Goal: Task Accomplishment & Management: Manage account settings

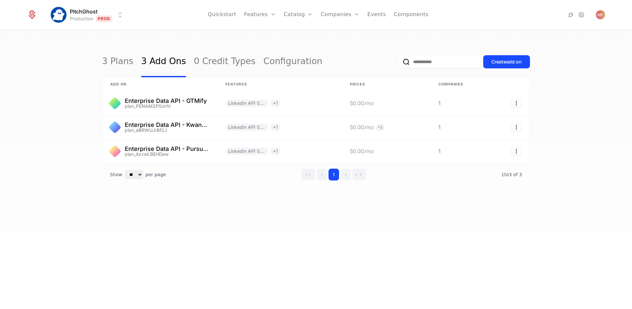
click at [168, 228] on div "3 Plans 3 Add Ons 0 Credit Types Configuration Create add on add on Features Pr…" at bounding box center [316, 172] width 632 height 283
click at [125, 62] on link "3 Plans" at bounding box center [117, 61] width 31 height 31
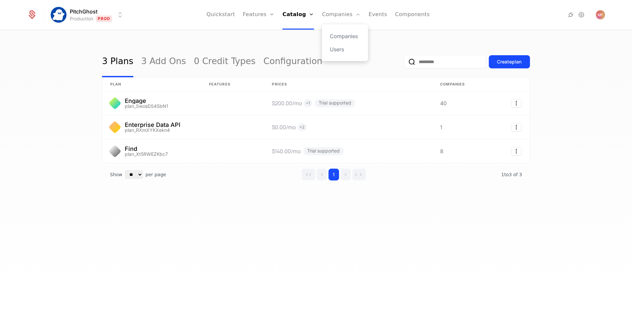
click at [340, 31] on div "Companies Users" at bounding box center [345, 42] width 46 height 37
click at [340, 33] on link "Companies" at bounding box center [345, 36] width 30 height 8
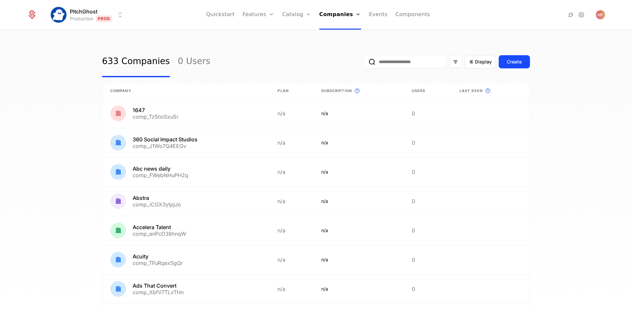
click at [413, 63] on input "email" at bounding box center [405, 61] width 82 height 13
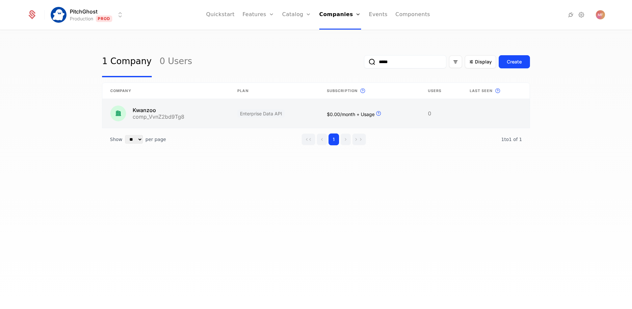
type input "*****"
click at [193, 120] on link at bounding box center [165, 113] width 127 height 29
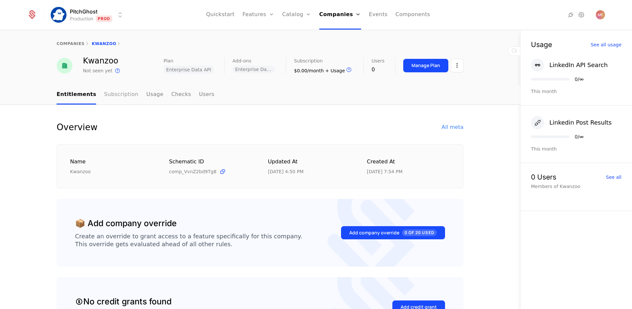
click at [109, 99] on link "Subscription" at bounding box center [121, 94] width 34 height 19
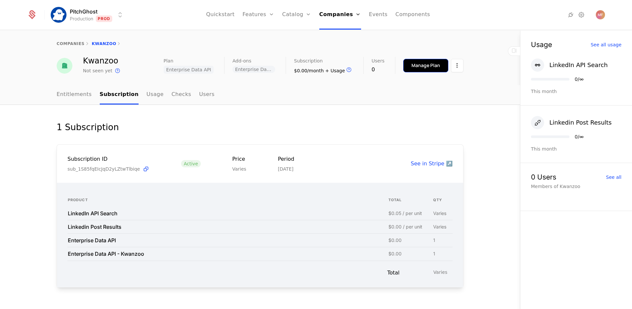
click at [412, 69] on button "Manage Plan" at bounding box center [425, 65] width 45 height 13
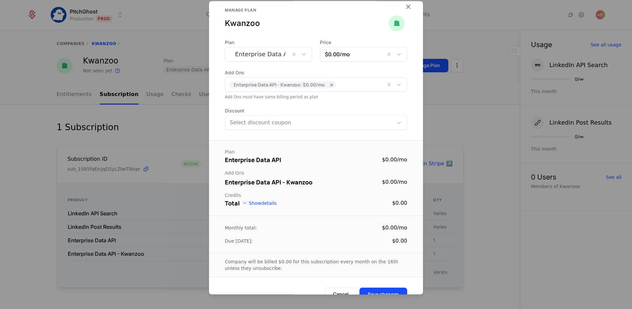
scroll to position [10, 0]
click at [393, 88] on div at bounding box center [396, 84] width 22 height 14
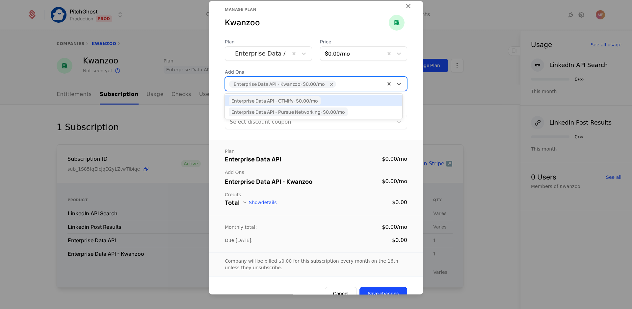
click at [490, 111] on div at bounding box center [316, 154] width 632 height 309
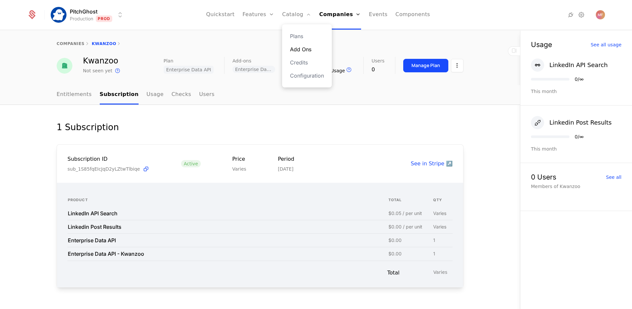
click at [304, 48] on link "Add Ons" at bounding box center [307, 49] width 34 height 8
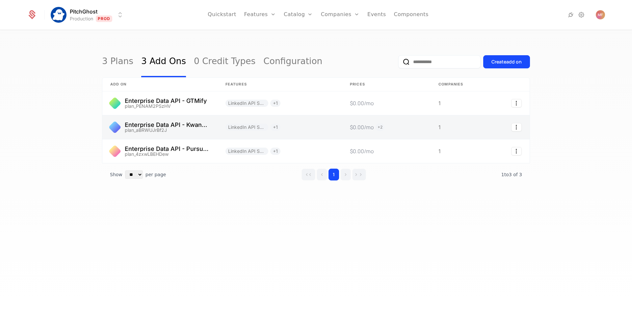
click at [180, 131] on link at bounding box center [159, 127] width 115 height 24
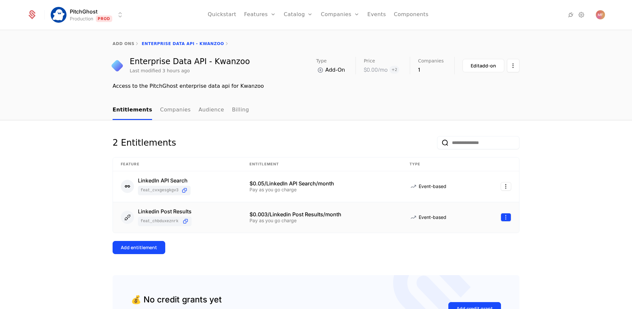
click at [502, 218] on html "PitchGhost Production Prod Quickstart Features Features Flags Catalog Plans Add…" at bounding box center [316, 154] width 632 height 309
click at [466, 237] on div "Delete" at bounding box center [460, 234] width 19 height 9
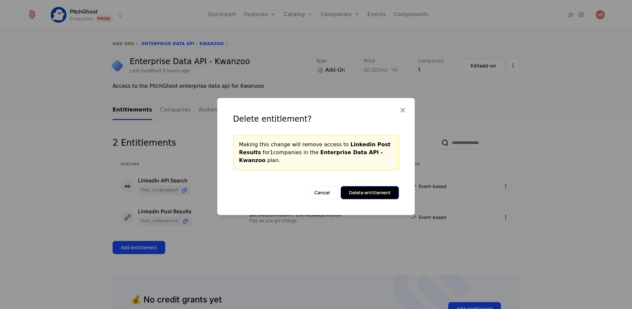
click at [393, 190] on button "Delete entitlement" at bounding box center [370, 192] width 58 height 13
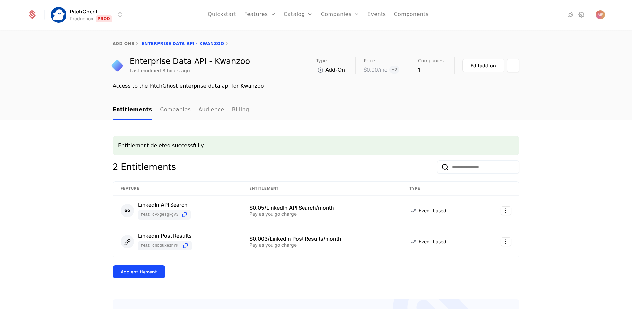
click at [552, 175] on div "Entitlement deleted successfully 2 Entitlements Feature Entitlement Type Linked…" at bounding box center [316, 262] width 632 height 284
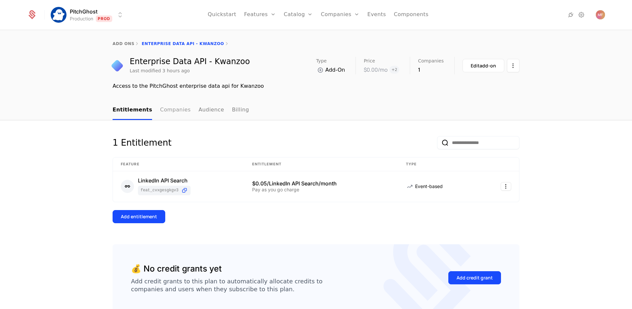
click at [178, 115] on link "Companies" at bounding box center [175, 110] width 31 height 19
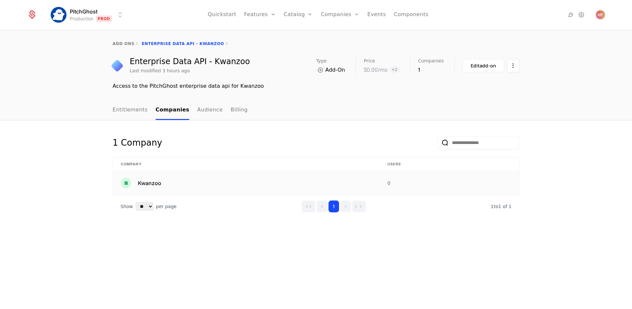
click at [176, 178] on td "Kwanzoo" at bounding box center [246, 183] width 267 height 24
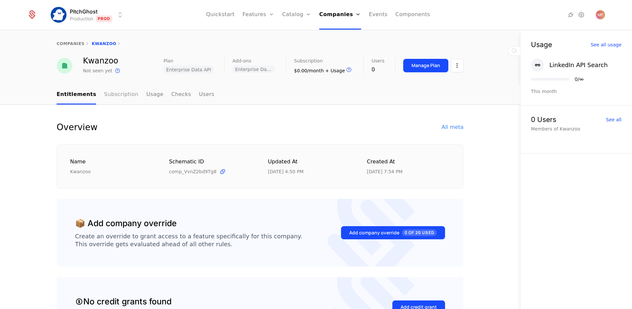
click at [127, 100] on link "Subscription" at bounding box center [121, 94] width 34 height 19
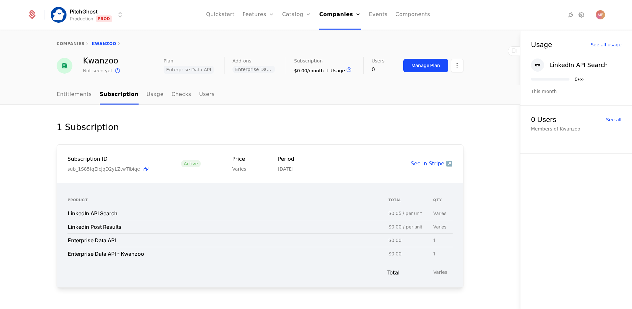
click at [115, 241] on div "Enterprise Data API" at bounding box center [223, 240] width 310 height 5
click at [419, 70] on button "Manage Plan" at bounding box center [425, 65] width 45 height 13
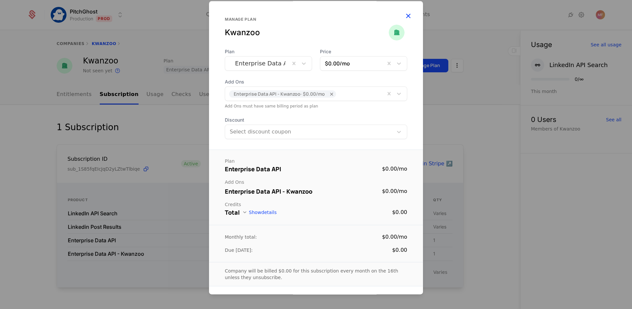
click at [404, 19] on icon "button" at bounding box center [408, 16] width 9 height 9
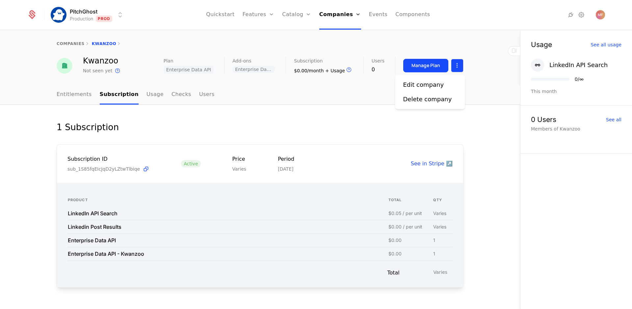
click at [460, 68] on html "PitchGhost Production Prod Quickstart Features Features Flags Catalog Plans Add…" at bounding box center [316, 154] width 632 height 309
click at [472, 52] on html "PitchGhost Production Prod Quickstart Features Features Flags Catalog Plans Add…" at bounding box center [316, 154] width 632 height 309
click at [571, 15] on icon at bounding box center [571, 15] width 8 height 8
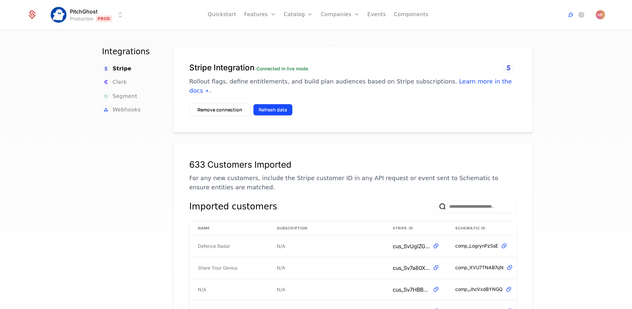
click at [279, 104] on button "Refresh data" at bounding box center [272, 110] width 39 height 12
click at [334, 36] on link "Companies" at bounding box center [344, 36] width 30 height 8
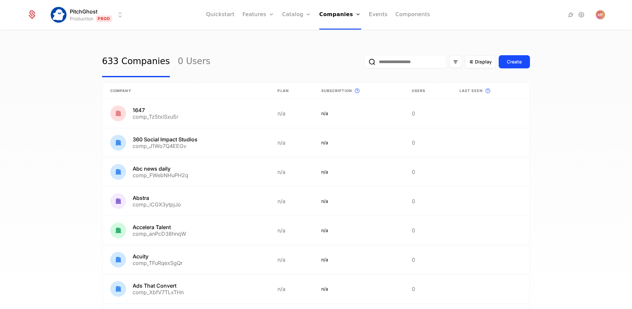
click at [409, 67] on input "email" at bounding box center [405, 61] width 82 height 13
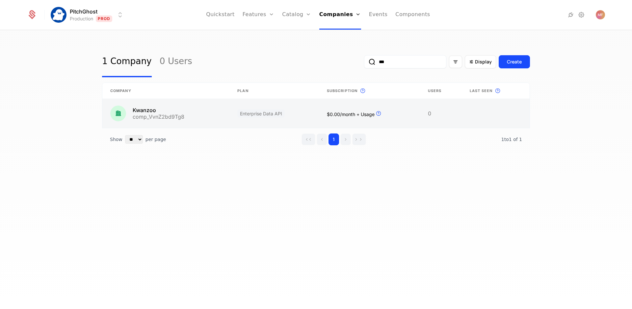
type input "***"
click at [282, 111] on link at bounding box center [273, 113] width 89 height 29
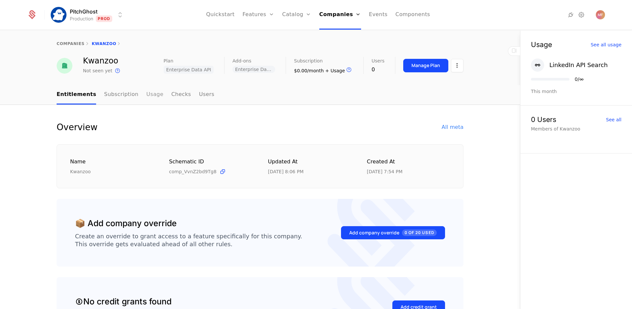
click at [146, 93] on link "Usage" at bounding box center [154, 94] width 17 height 19
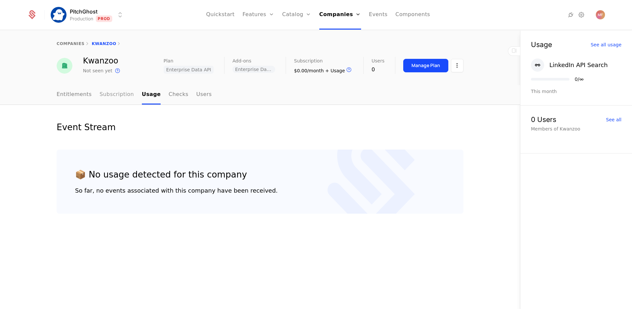
click at [119, 90] on link "Subscription" at bounding box center [117, 94] width 34 height 19
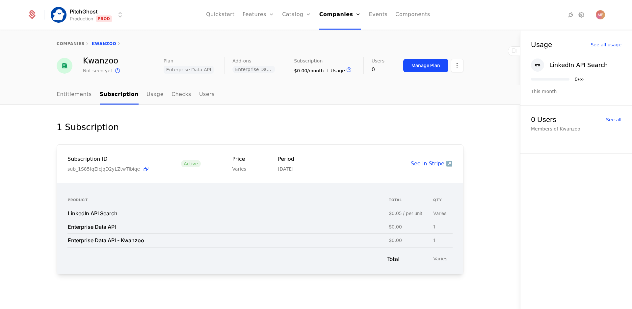
click at [377, 105] on div "1 Subscription Subscription ID sub_1S85fqEIcJqD2yLZtwTlbiqe Active Price Varies…" at bounding box center [260, 208] width 520 height 206
click at [423, 69] on button "Manage Plan" at bounding box center [425, 65] width 45 height 13
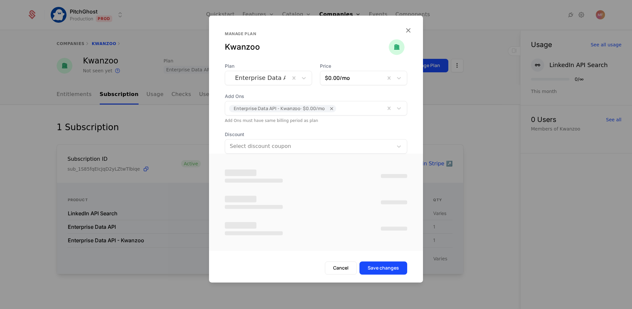
click at [454, 106] on div at bounding box center [316, 154] width 632 height 309
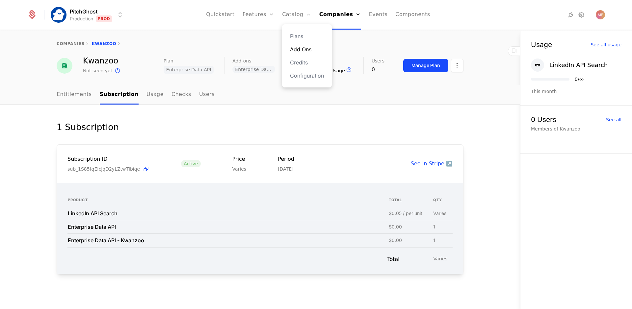
click at [298, 46] on link "Add Ons" at bounding box center [307, 49] width 34 height 8
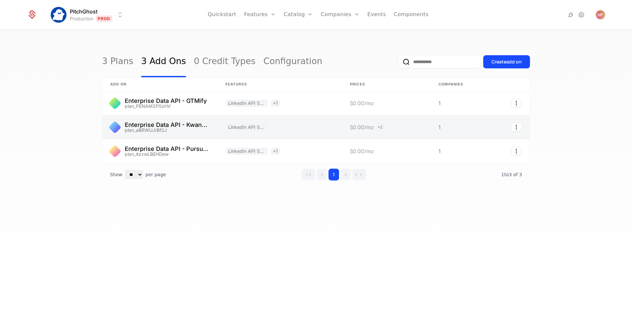
click at [195, 128] on link at bounding box center [159, 127] width 115 height 24
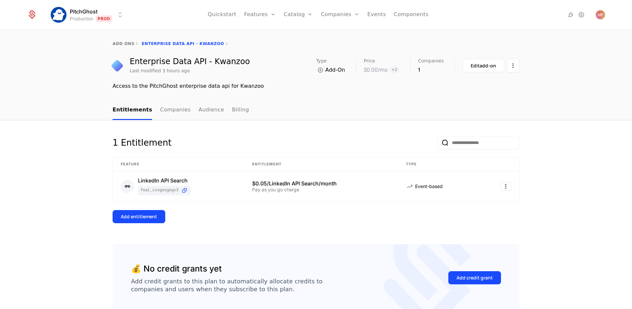
click at [407, 120] on nav "Entitlements Companies Audience Billing" at bounding box center [316, 110] width 407 height 19
click at [567, 12] on icon at bounding box center [571, 15] width 8 height 8
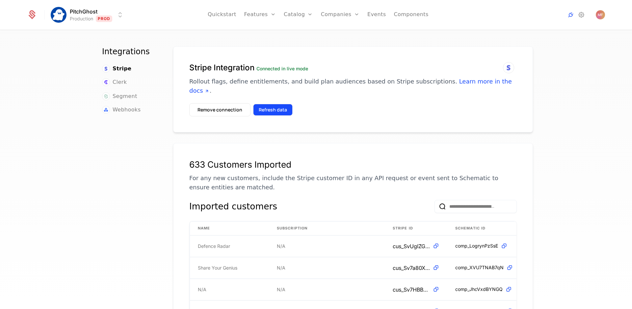
click at [261, 104] on button "Refresh data" at bounding box center [272, 110] width 39 height 12
click at [314, 45] on div "Integrations Stripe Clerk Segment Webhooks Stripe Integration Connected in live…" at bounding box center [316, 172] width 632 height 283
click at [306, 13] on link "Catalog" at bounding box center [298, 15] width 29 height 30
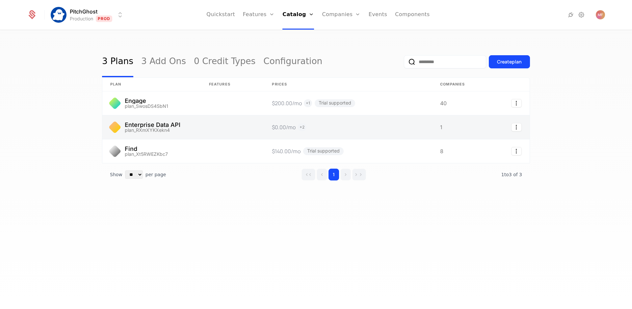
click at [194, 132] on link at bounding box center [151, 127] width 99 height 24
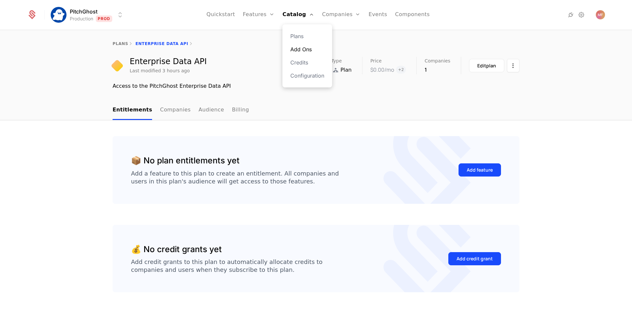
click at [302, 50] on link "Add Ons" at bounding box center [307, 49] width 34 height 8
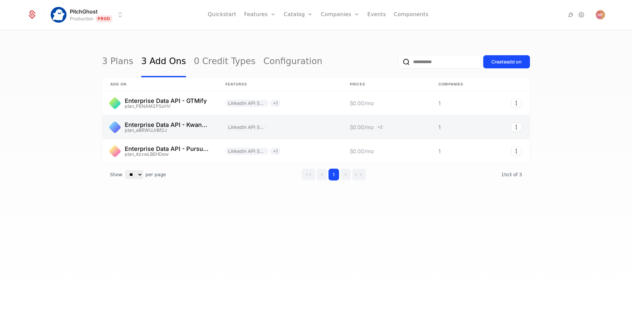
click at [180, 131] on link at bounding box center [159, 127] width 115 height 24
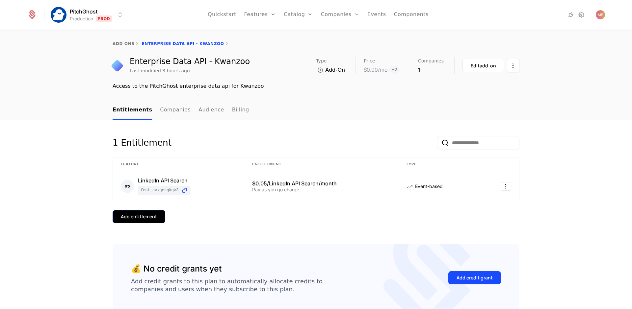
click at [122, 216] on div "Add entitlement" at bounding box center [139, 217] width 36 height 7
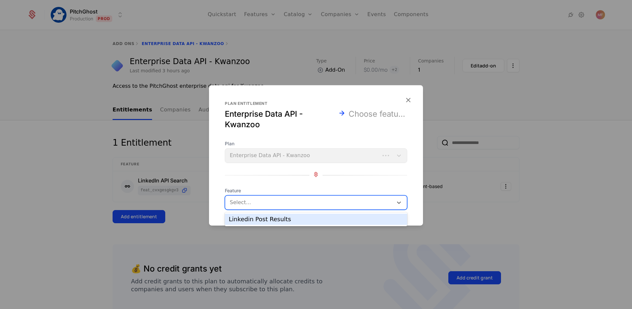
click at [263, 201] on div at bounding box center [309, 202] width 159 height 9
click at [270, 219] on div "Linkedin Post Results" at bounding box center [316, 220] width 174 height 6
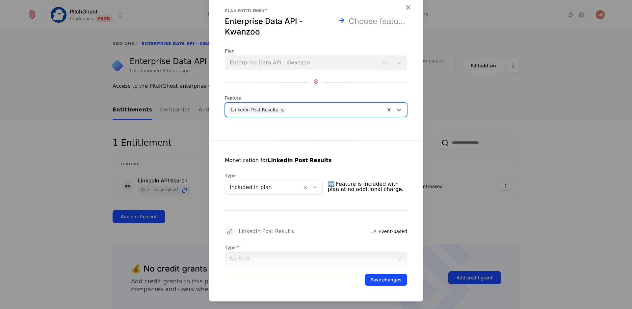
scroll to position [5, 0]
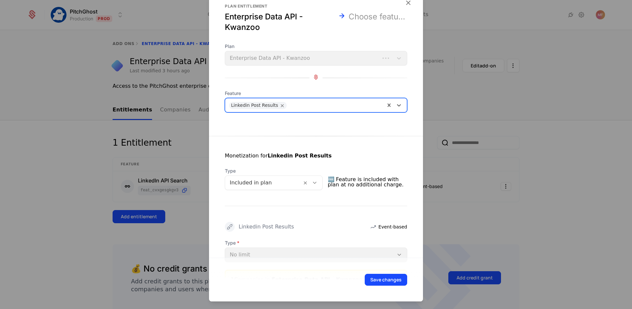
click at [314, 187] on div at bounding box center [312, 183] width 20 height 14
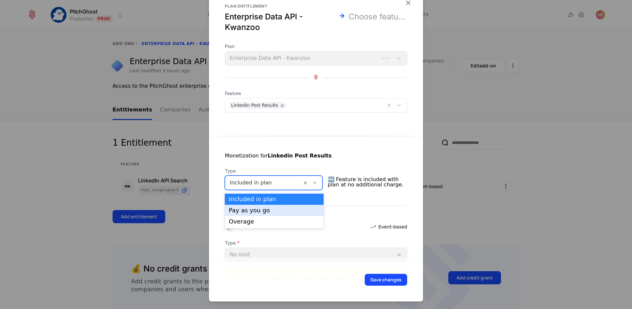
click at [293, 207] on div "Pay as you go" at bounding box center [274, 210] width 99 height 11
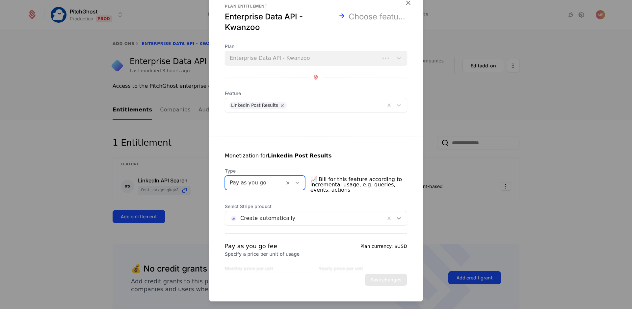
click at [394, 215] on div at bounding box center [399, 219] width 12 height 8
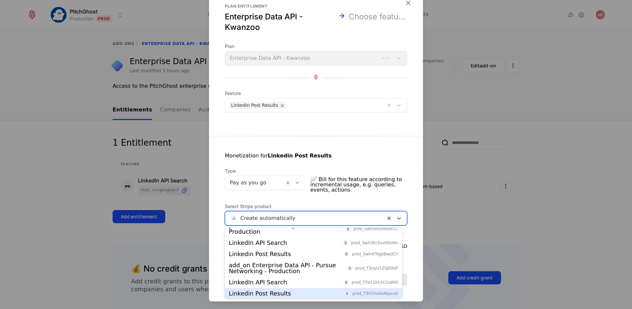
scroll to position [183, 0]
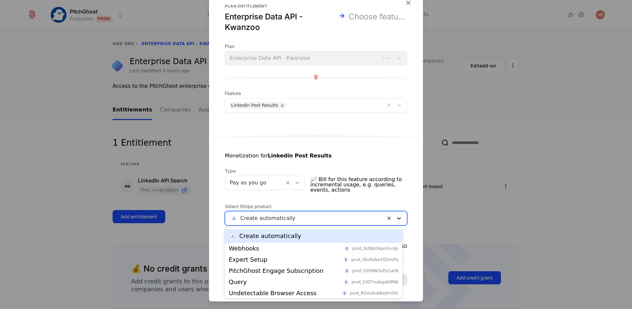
click at [396, 220] on icon at bounding box center [399, 218] width 7 height 7
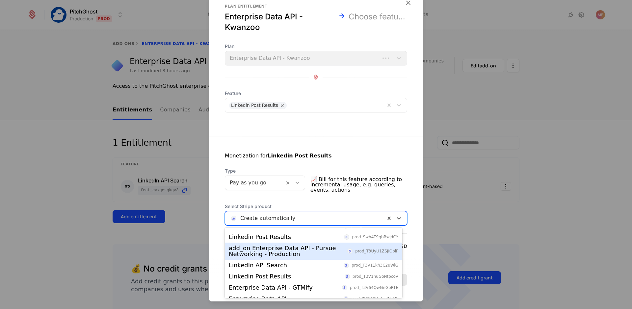
scroll to position [203, 0]
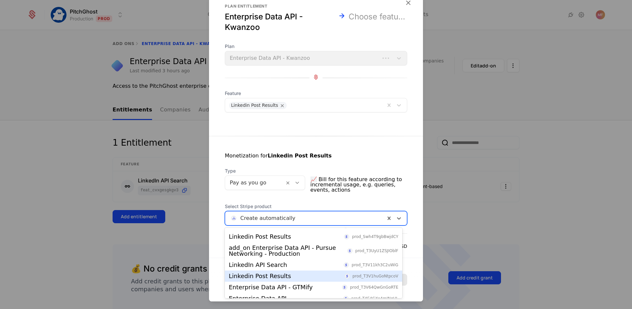
click at [295, 274] on div "Linkedin Post Results prod_T3V1huGoNtpcoV" at bounding box center [313, 276] width 169 height 6
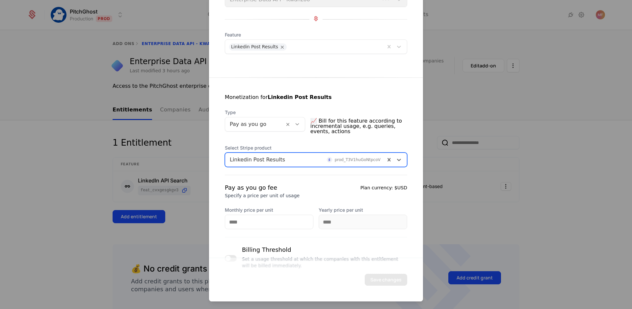
scroll to position [85, 0]
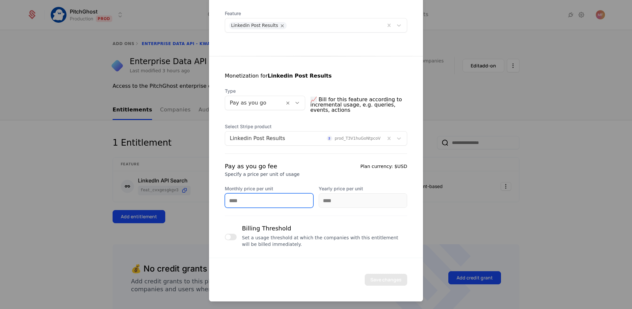
click at [266, 200] on input "Monthly price per unit" at bounding box center [269, 201] width 88 height 14
type input "******"
click at [372, 284] on button "Save changes" at bounding box center [386, 280] width 42 height 12
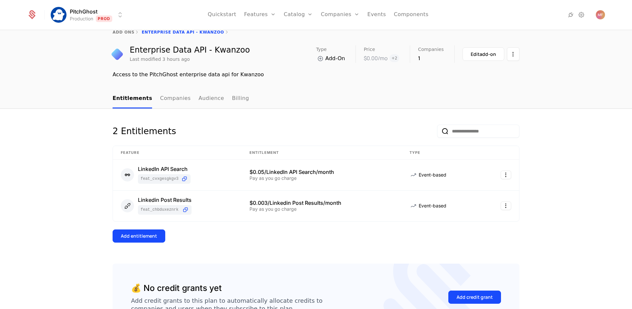
scroll to position [0, 0]
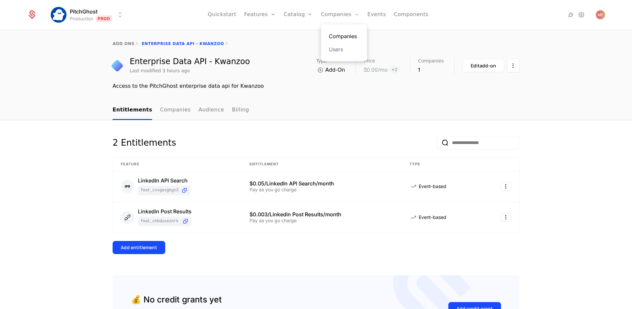
click at [344, 38] on link "Companies" at bounding box center [344, 36] width 30 height 8
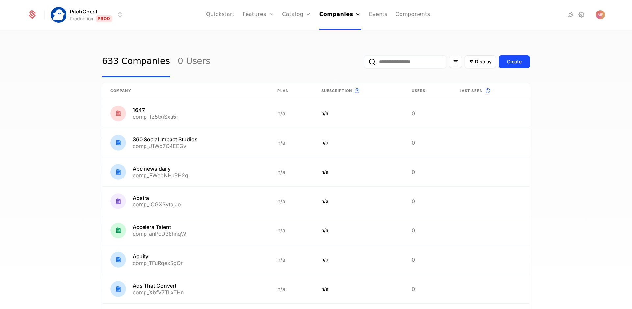
click at [383, 62] on input "email" at bounding box center [405, 61] width 82 height 13
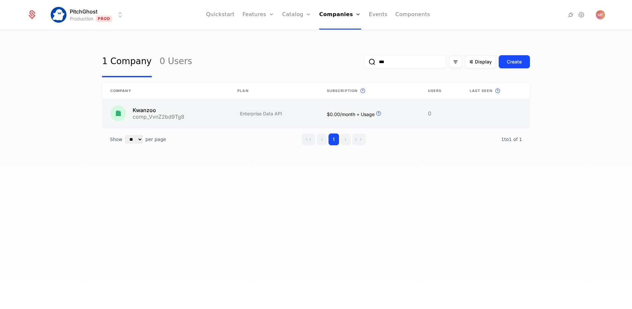
type input "***"
click at [328, 109] on link at bounding box center [369, 113] width 101 height 29
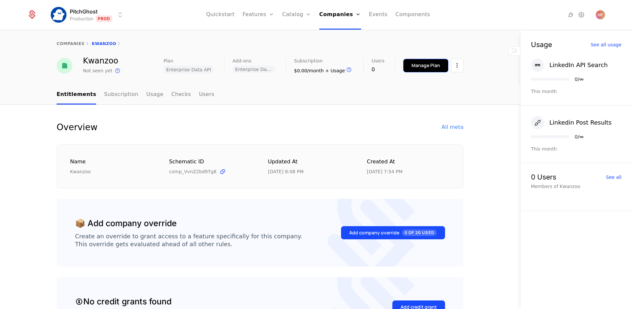
click at [437, 65] on div "Manage Plan" at bounding box center [425, 65] width 29 height 7
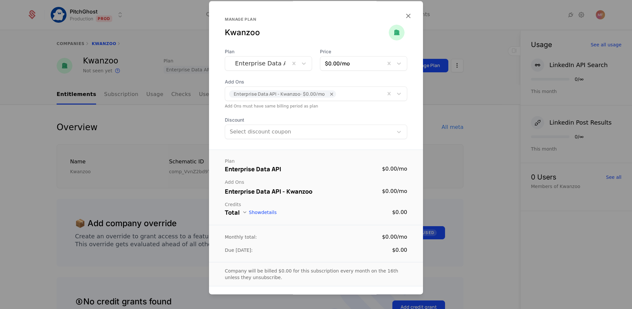
click at [458, 163] on div at bounding box center [316, 154] width 632 height 309
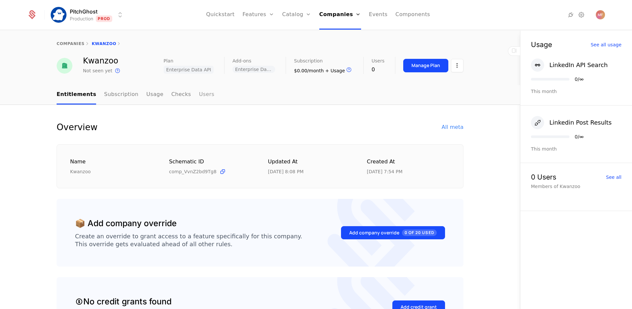
click at [199, 95] on link "Users" at bounding box center [206, 94] width 15 height 19
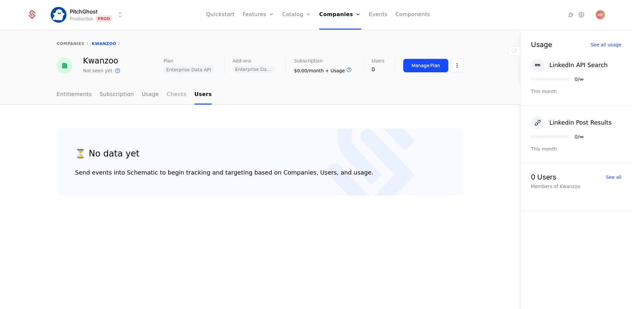
click at [168, 97] on link "Checks" at bounding box center [177, 94] width 20 height 19
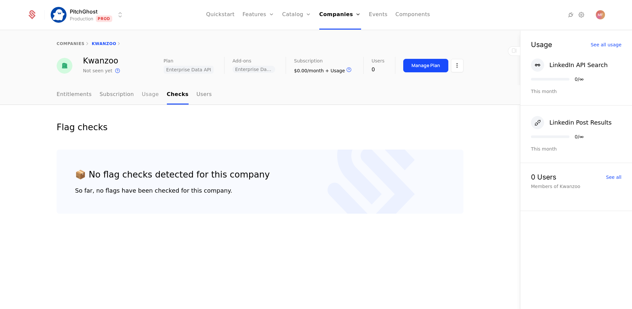
click at [150, 97] on link "Usage" at bounding box center [150, 94] width 17 height 19
click at [121, 100] on link "Subscription" at bounding box center [117, 94] width 34 height 19
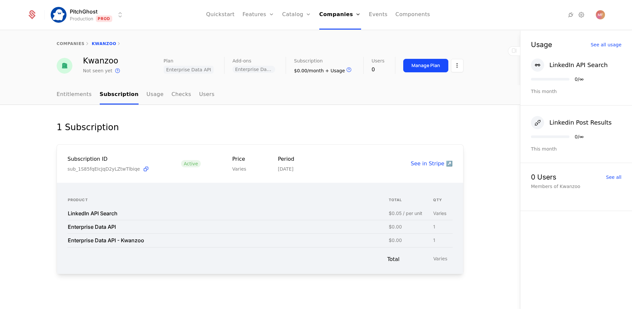
click at [175, 131] on div "1 Subscription" at bounding box center [260, 127] width 407 height 13
click at [439, 69] on button "Manage Plan" at bounding box center [425, 65] width 45 height 13
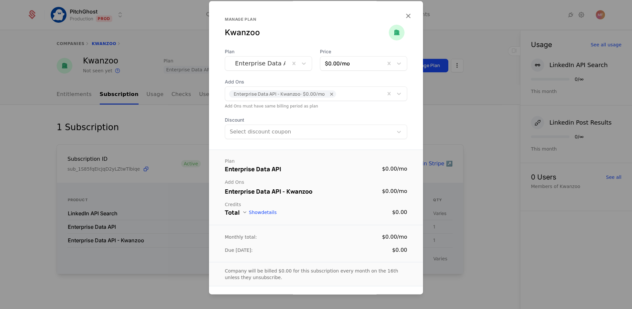
click at [350, 109] on div "Plan Enterprise Data API Price $0.00 /mo Add Ons Enterprise Data API - Kwanzoo …" at bounding box center [316, 93] width 214 height 91
click at [397, 94] on icon at bounding box center [399, 94] width 4 height 2
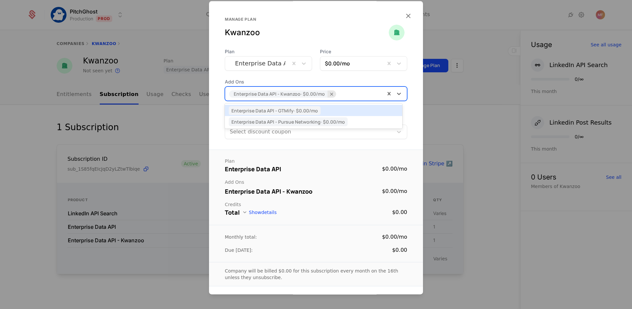
click at [331, 97] on icon "Remove [object Object]" at bounding box center [332, 94] width 6 height 6
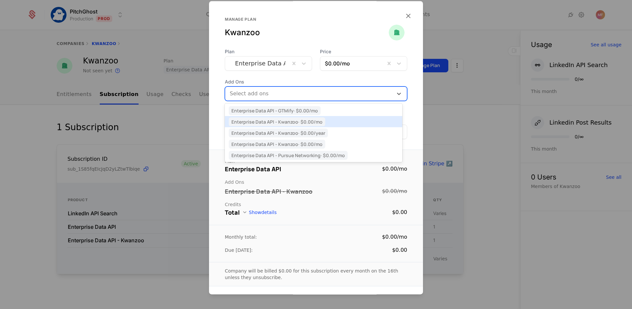
click at [334, 124] on div "Enterprise Data API - Kwanzoo · $0.00 /mo" at bounding box center [313, 122] width 169 height 6
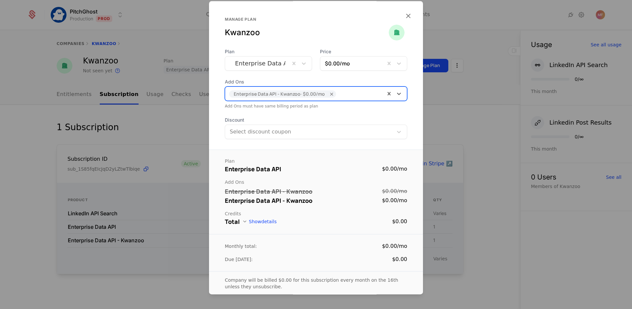
click at [255, 225] on div "Total Show details $0.00" at bounding box center [316, 221] width 182 height 9
click at [257, 221] on button "Show details" at bounding box center [259, 221] width 34 height 5
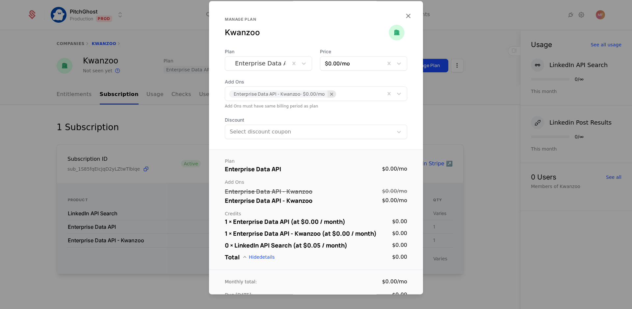
click at [329, 94] on icon "Remove [object Object]" at bounding box center [332, 94] width 6 height 6
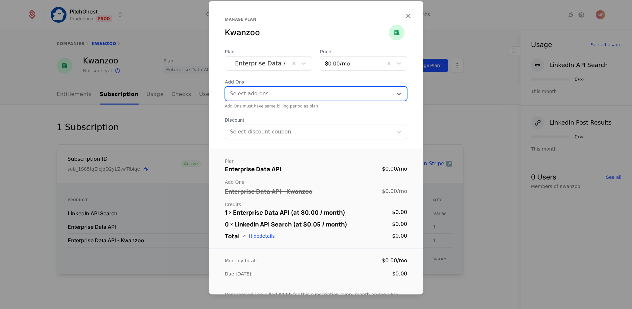
click at [326, 95] on div at bounding box center [309, 93] width 159 height 9
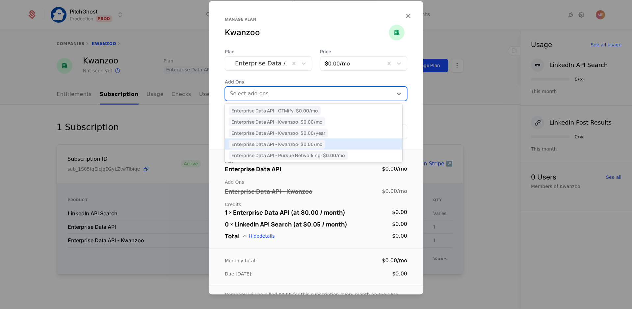
click at [315, 146] on span "Enterprise Data API - Kwanzoo · $0.00 /mo" at bounding box center [277, 144] width 96 height 9
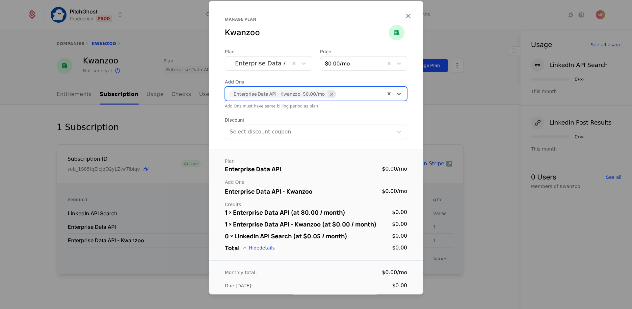
click at [330, 94] on icon "Remove [object Object]" at bounding box center [332, 94] width 6 height 6
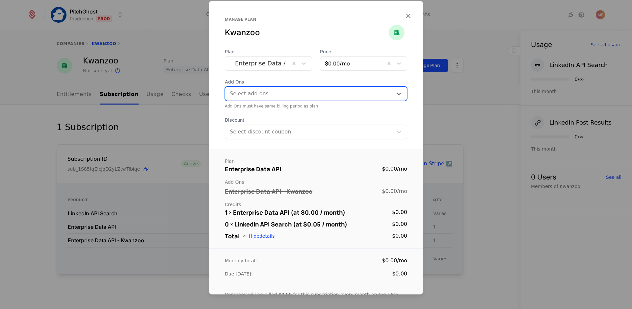
click at [324, 94] on div at bounding box center [309, 93] width 159 height 9
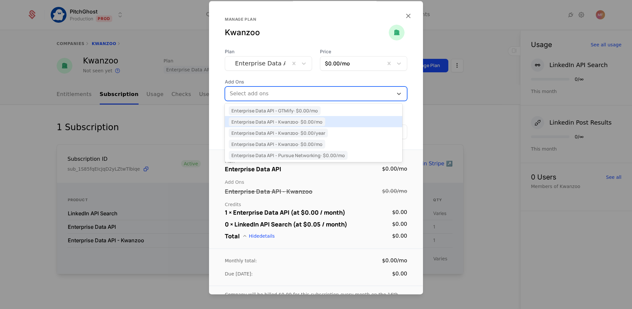
click at [320, 122] on span "Enterprise Data API - Kwanzoo · $0.00 /mo" at bounding box center [277, 121] width 96 height 9
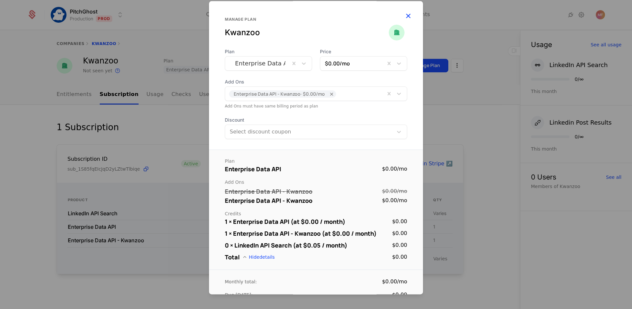
click at [404, 17] on icon "button" at bounding box center [408, 16] width 9 height 9
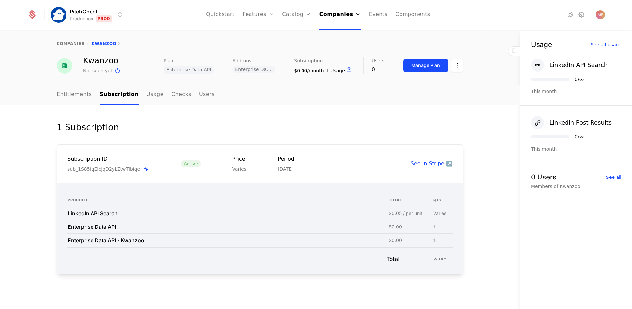
click at [426, 123] on div "1 Subscription" at bounding box center [260, 127] width 407 height 13
click at [353, 141] on div "1 Subscription Subscription ID sub_1S85fqEIcJqD2yLZtwTlbiqe Active Price Varies…" at bounding box center [260, 208] width 407 height 175
click at [146, 99] on link "Usage" at bounding box center [154, 94] width 17 height 19
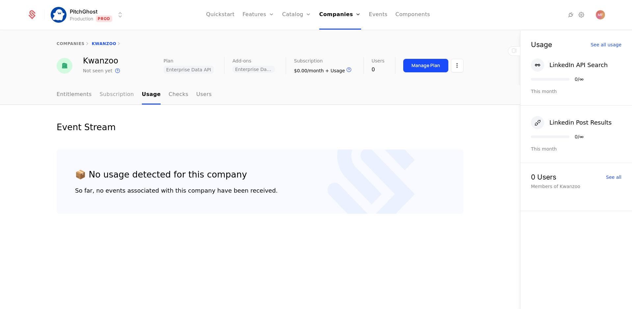
click at [123, 94] on link "Subscription" at bounding box center [117, 94] width 34 height 19
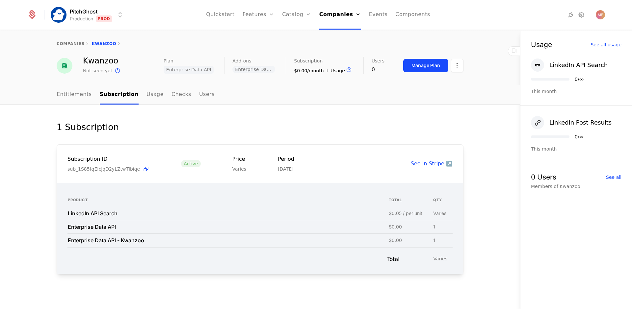
click at [191, 70] on span "Enterprise Data API" at bounding box center [189, 70] width 50 height 8
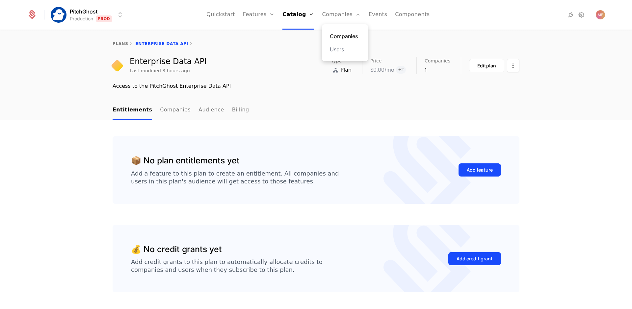
click at [335, 35] on link "Companies" at bounding box center [345, 36] width 30 height 8
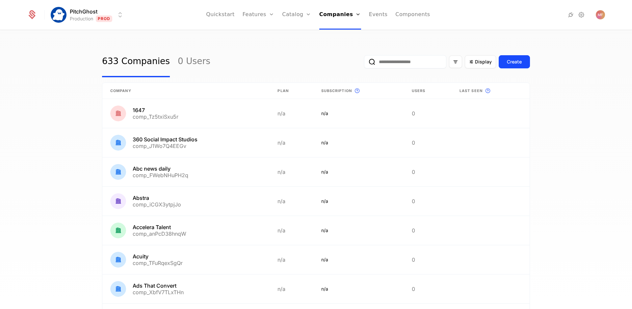
click at [378, 61] on input "email" at bounding box center [405, 61] width 82 height 13
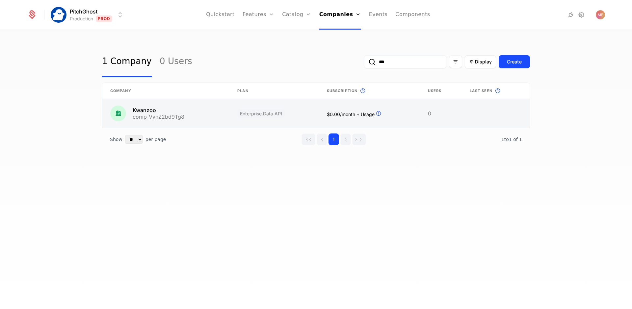
type input "***"
click at [239, 103] on link at bounding box center [273, 113] width 89 height 29
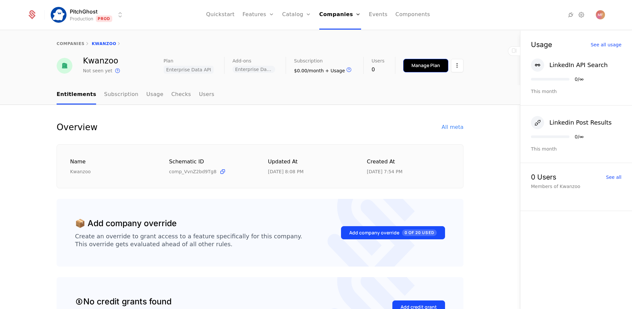
click at [419, 64] on div "Manage Plan" at bounding box center [425, 65] width 29 height 7
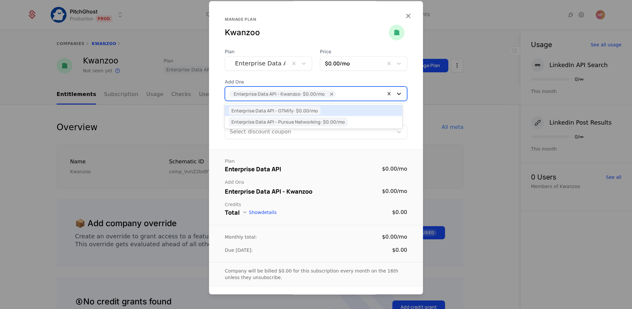
click at [396, 95] on icon at bounding box center [399, 93] width 7 height 7
click at [406, 84] on div "Plan Enterprise Data API Price $0.00 /mo Add Ons [object Object], 1 of 2. 2 res…" at bounding box center [316, 93] width 214 height 91
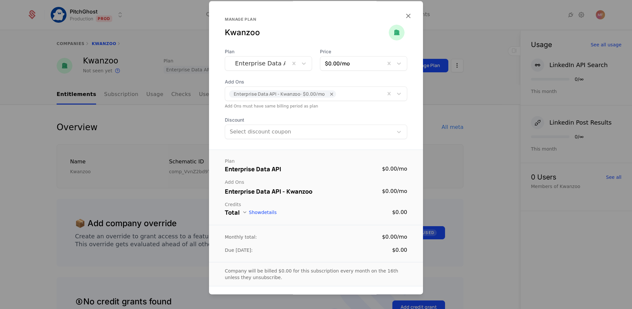
click at [253, 212] on button "Show details" at bounding box center [259, 212] width 34 height 5
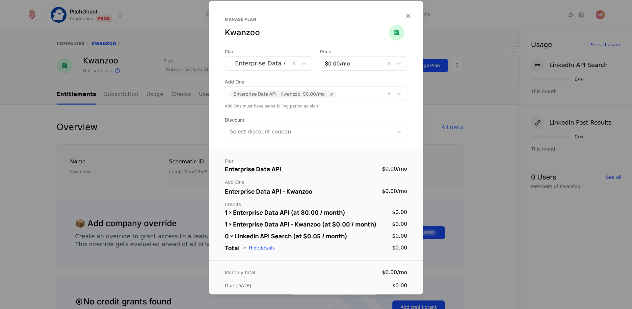
click at [465, 218] on div at bounding box center [316, 154] width 632 height 309
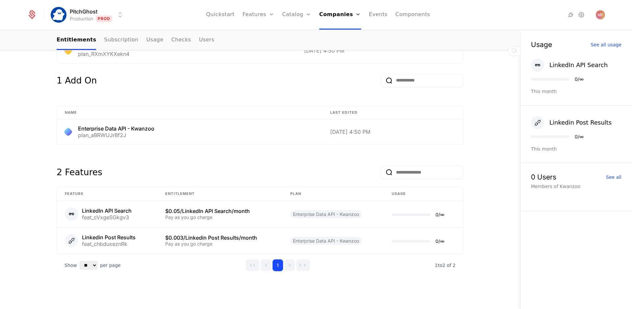
scroll to position [359, 0]
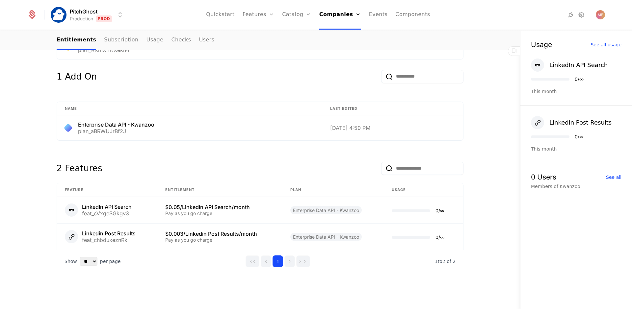
click at [237, 159] on div "2 Features" at bounding box center [260, 167] width 407 height 32
click at [239, 127] on div "Enterprise Data API - Kwanzoo plan_aBRWUJrBf2J" at bounding box center [189, 128] width 249 height 12
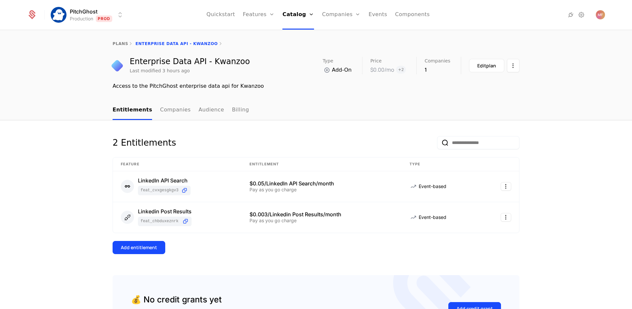
click at [238, 112] on nav "Entitlements Companies Audience Billing" at bounding box center [316, 110] width 407 height 19
click at [234, 112] on link "Billing" at bounding box center [240, 110] width 17 height 19
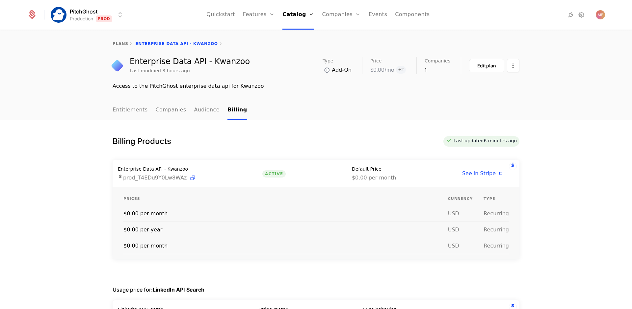
click at [263, 144] on div "Billing Products Last updated 6 minutes ago" at bounding box center [316, 141] width 407 height 11
click at [476, 142] on span "Last updated 6 minutes ago" at bounding box center [484, 140] width 65 height 5
click at [570, 15] on icon at bounding box center [571, 15] width 8 height 8
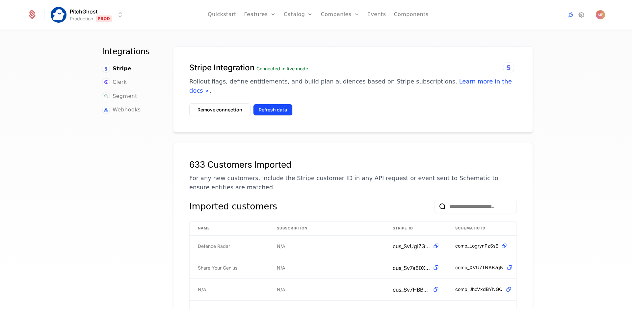
click at [265, 105] on button "Refresh data" at bounding box center [272, 110] width 39 height 12
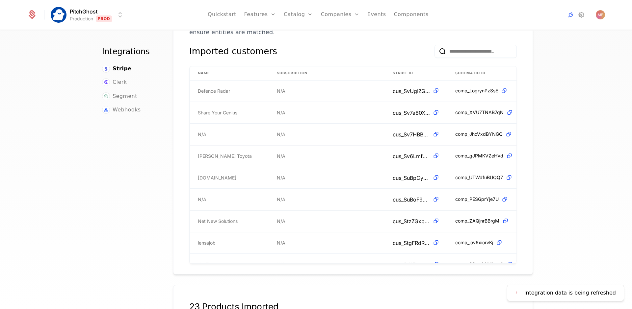
scroll to position [157, 0]
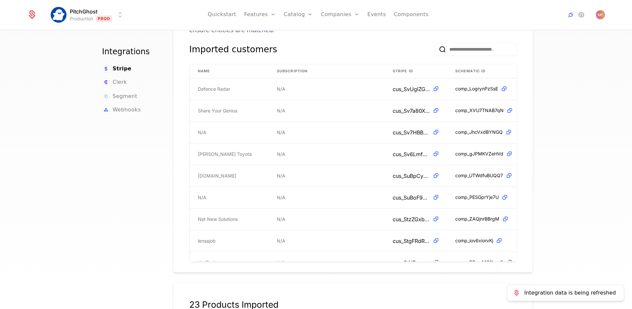
click at [520, 292] on img "Notifications (F8)" at bounding box center [516, 293] width 8 height 8
click at [564, 233] on div "Integrations Stripe Clerk Segment Webhooks Stripe Integration Connected in live…" at bounding box center [316, 172] width 632 height 283
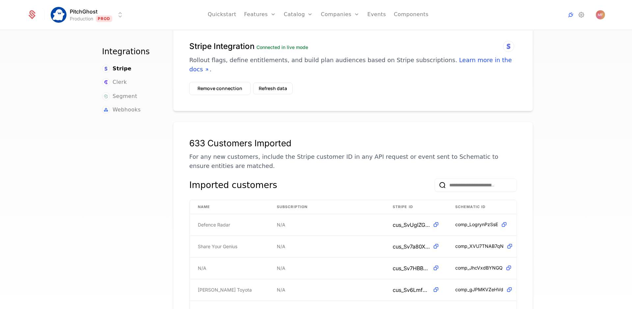
scroll to position [0, 0]
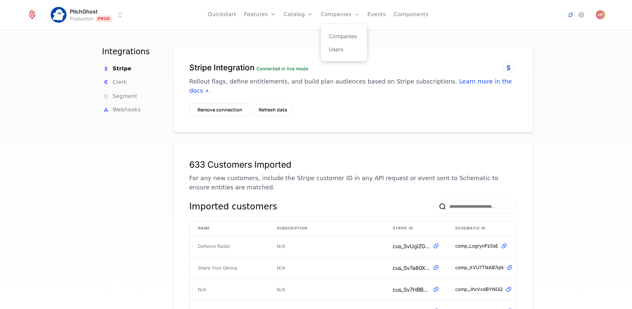
click at [332, 31] on div "Companies Users" at bounding box center [344, 42] width 46 height 37
click at [332, 36] on link "Companies" at bounding box center [344, 36] width 30 height 8
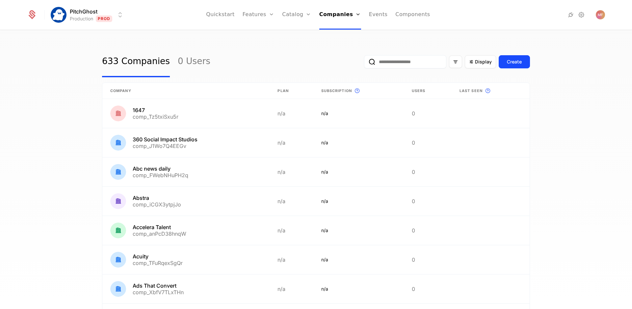
click at [384, 61] on input "email" at bounding box center [405, 61] width 82 height 13
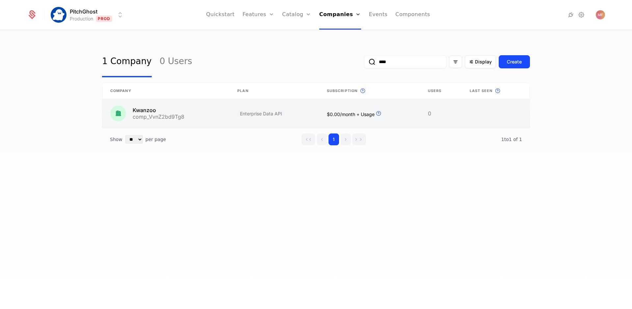
type input "****"
click at [190, 107] on link at bounding box center [165, 113] width 127 height 29
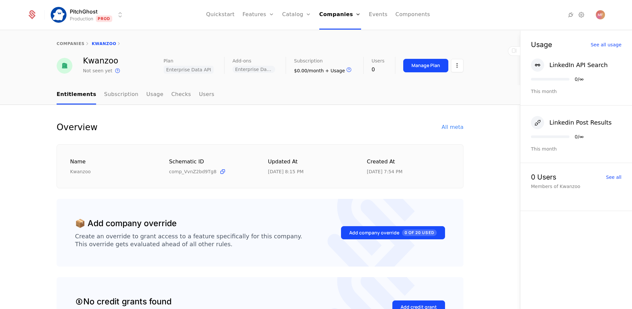
click at [423, 56] on div "companies Kwanzoo" at bounding box center [260, 44] width 520 height 26
click at [423, 63] on div "Manage Plan" at bounding box center [425, 65] width 29 height 7
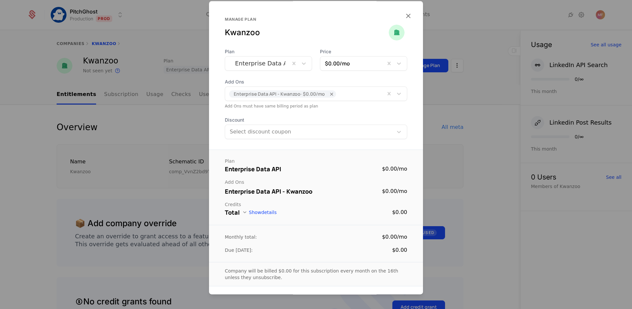
click at [260, 214] on button "Show details" at bounding box center [259, 212] width 34 height 5
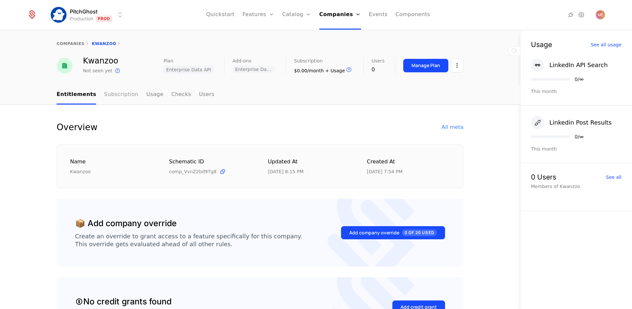
click at [116, 94] on link "Subscription" at bounding box center [121, 94] width 34 height 19
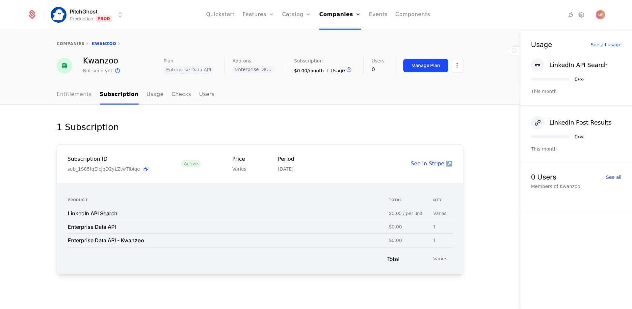
click at [71, 98] on link "Entitlements" at bounding box center [74, 94] width 35 height 19
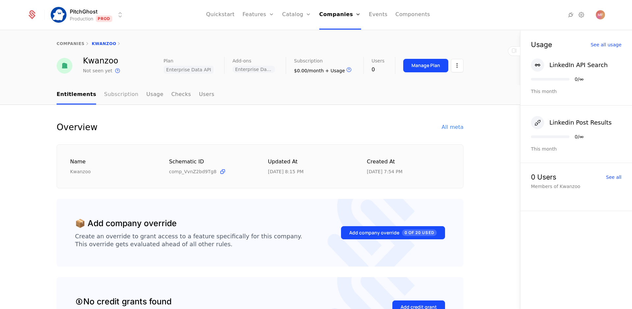
click at [126, 93] on link "Subscription" at bounding box center [121, 94] width 34 height 19
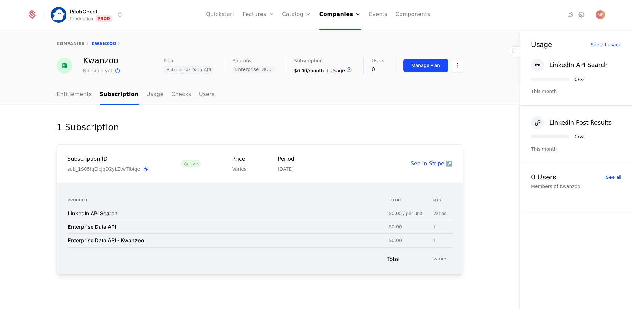
scroll to position [2, 0]
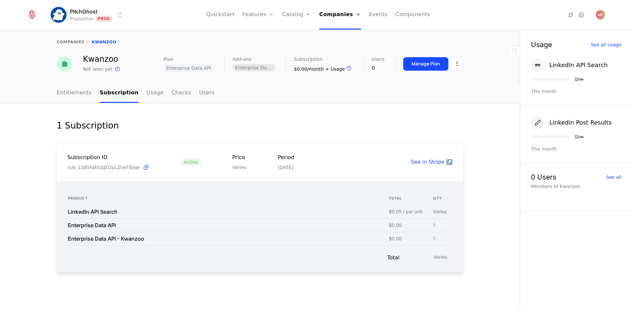
click at [249, 65] on span "Enterprise Data API - Kwanzoo" at bounding box center [253, 67] width 43 height 7
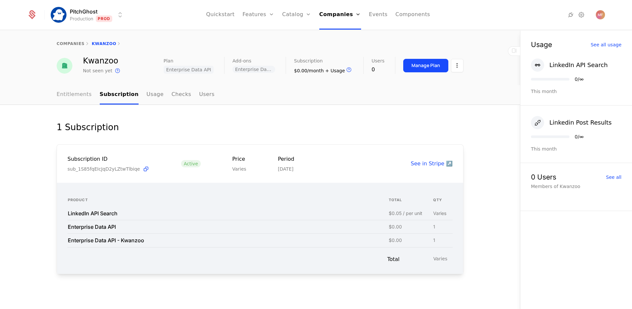
click at [73, 101] on link "Entitlements" at bounding box center [74, 94] width 35 height 19
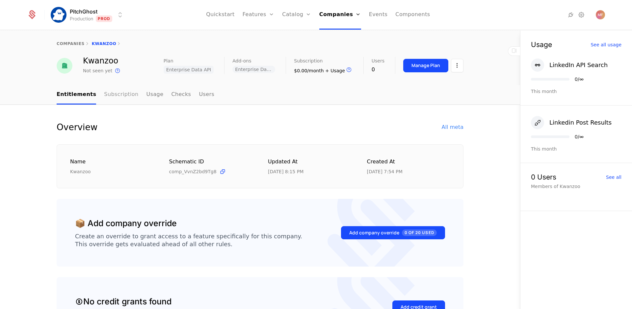
click at [107, 98] on link "Subscription" at bounding box center [121, 94] width 34 height 19
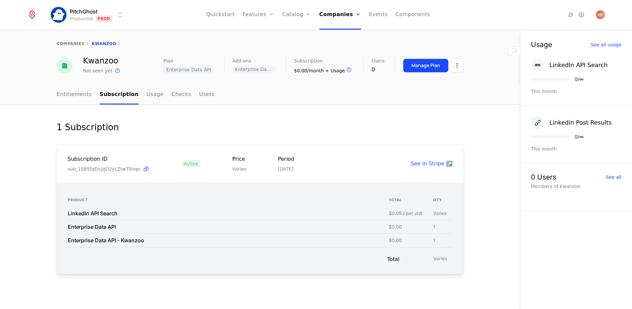
click at [198, 117] on div "1 Subscription Subscription ID sub_1S85fqEIcJqD2yLZtwTlbiqe Active Price Varies…" at bounding box center [260, 208] width 520 height 206
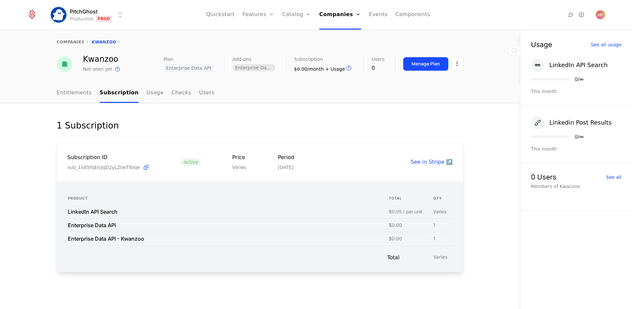
click at [249, 68] on span "Enterprise Data API - Kwanzoo" at bounding box center [253, 67] width 43 height 7
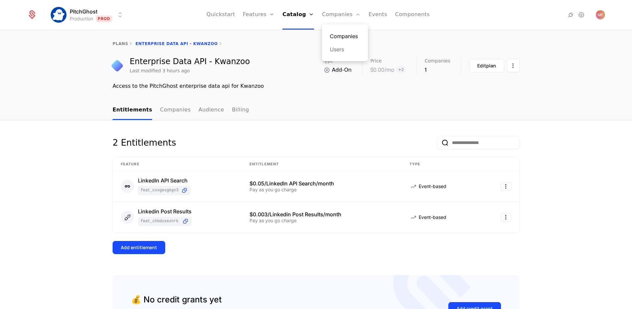
click at [339, 35] on link "Companies" at bounding box center [345, 36] width 30 height 8
